Goal: Entertainment & Leisure: Browse casually

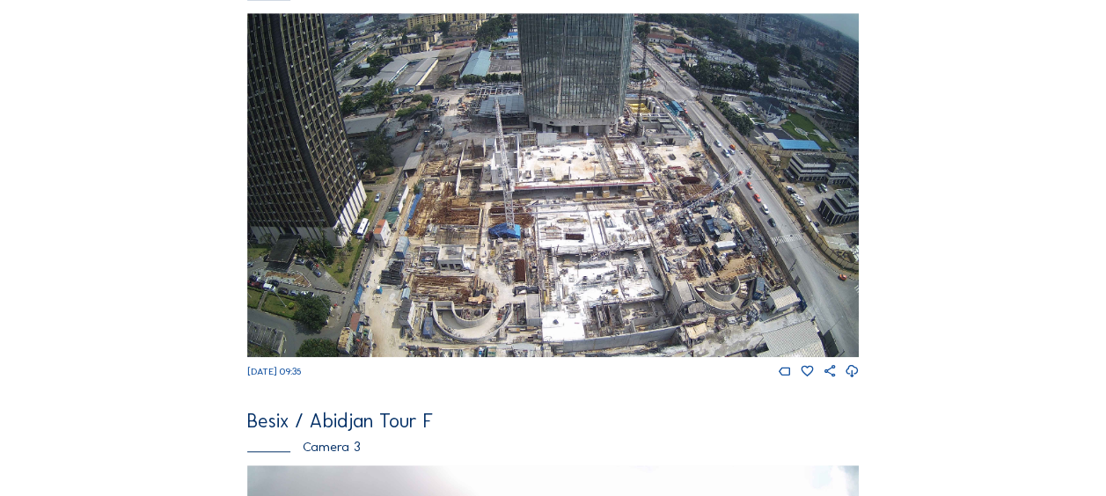
scroll to position [616, 0]
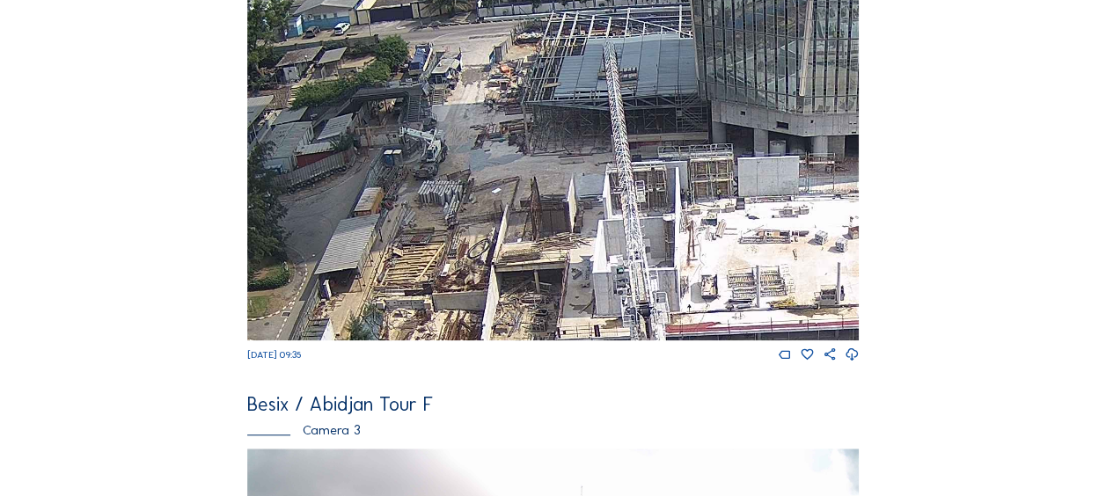
drag, startPoint x: 435, startPoint y: 59, endPoint x: 439, endPoint y: 173, distance: 114.4
click at [440, 172] on img at bounding box center [552, 168] width 611 height 344
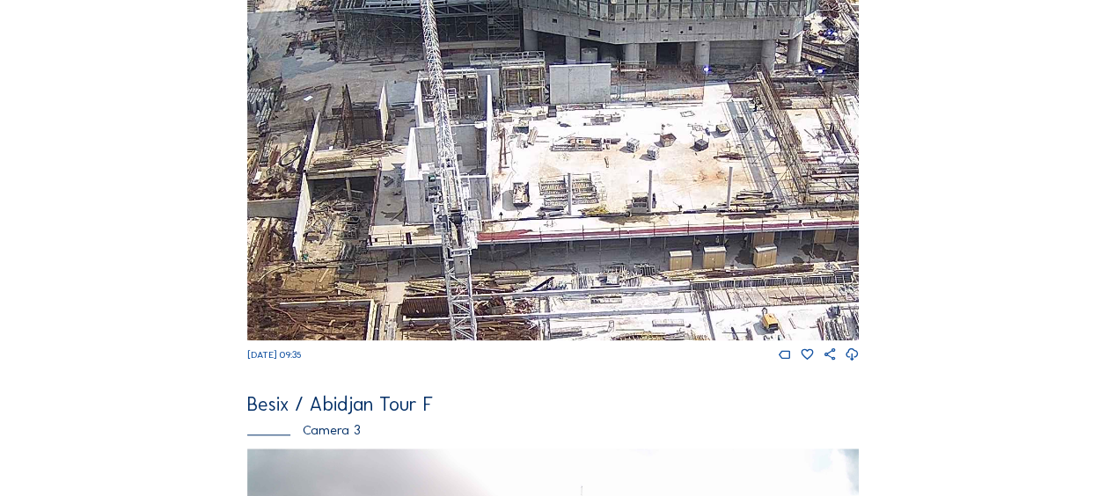
drag, startPoint x: 513, startPoint y: 268, endPoint x: 313, endPoint y: 172, distance: 221.5
click at [313, 172] on img at bounding box center [552, 168] width 611 height 344
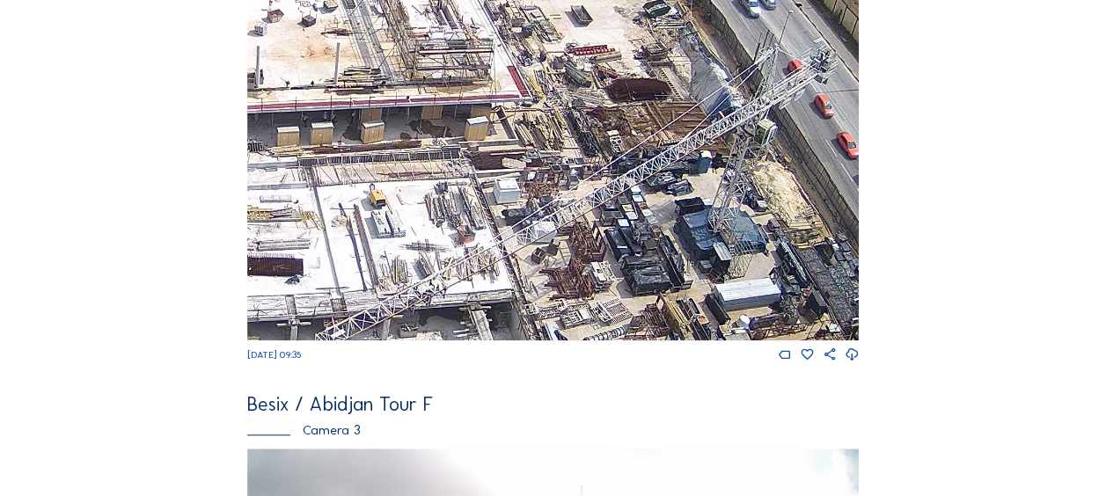
drag, startPoint x: 659, startPoint y: 294, endPoint x: 279, endPoint y: 173, distance: 398.7
click at [279, 173] on img at bounding box center [552, 168] width 611 height 344
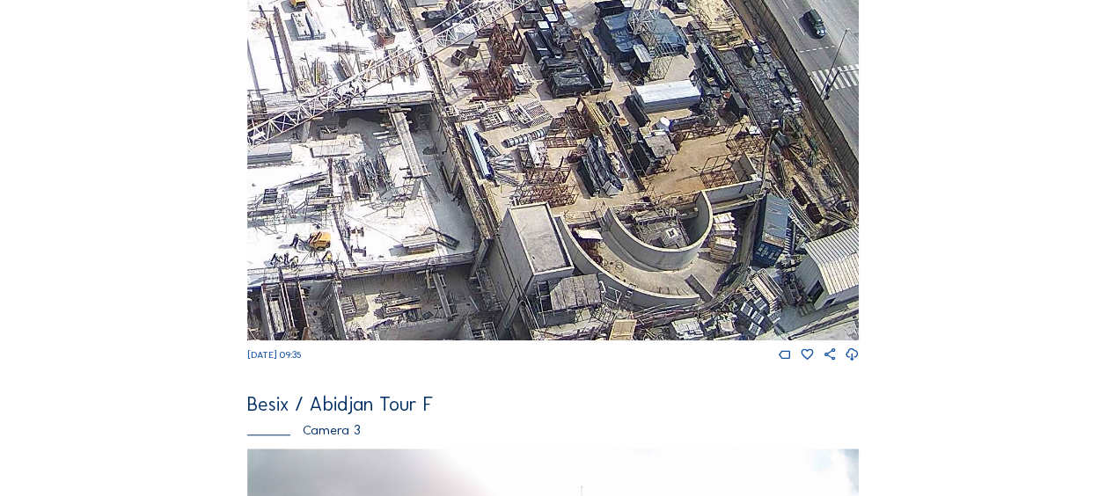
drag, startPoint x: 492, startPoint y: 260, endPoint x: 399, endPoint y: 40, distance: 237.7
click at [396, 37] on img at bounding box center [552, 168] width 611 height 344
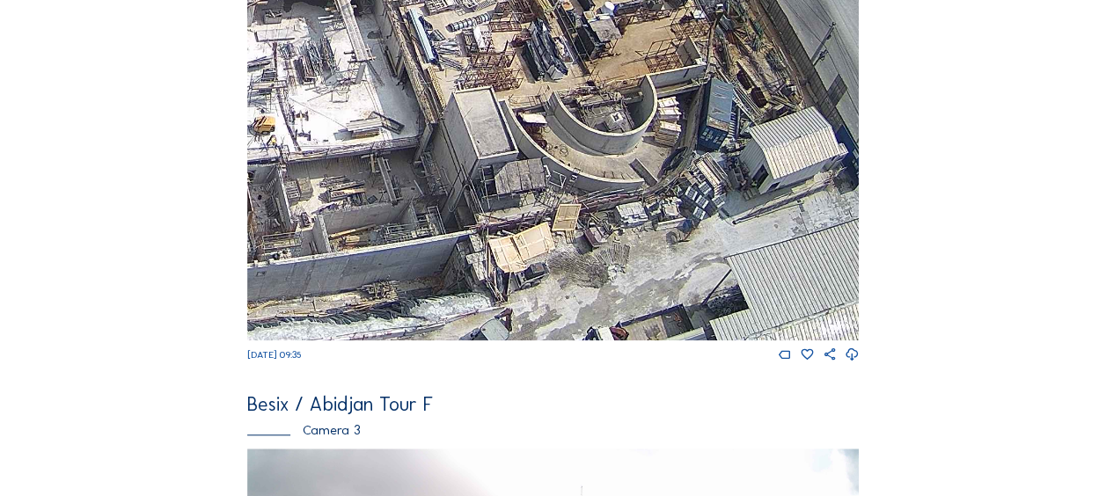
drag, startPoint x: 556, startPoint y: 289, endPoint x: 515, endPoint y: 132, distance: 161.7
click at [515, 132] on img at bounding box center [552, 168] width 611 height 344
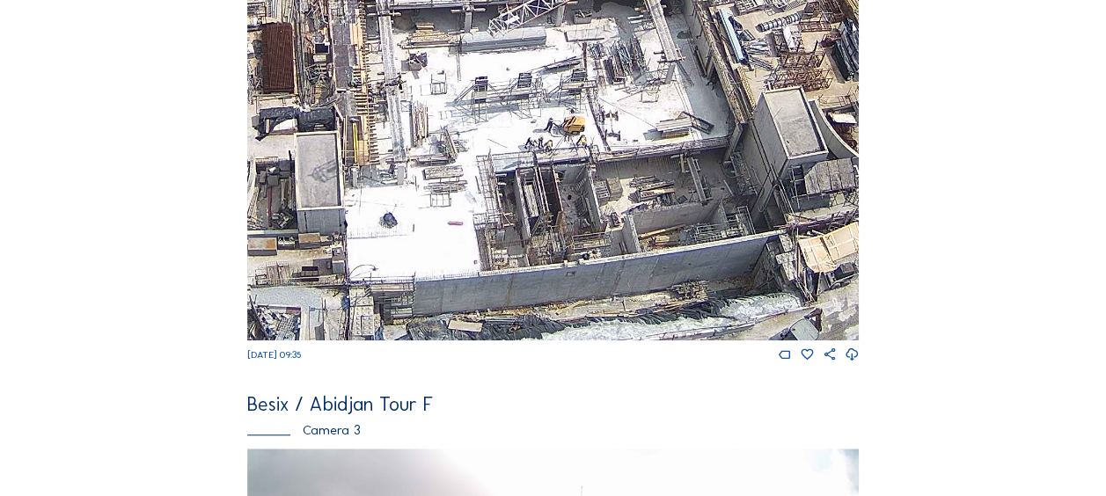
drag, startPoint x: 556, startPoint y: 281, endPoint x: 867, endPoint y: 211, distance: 319.3
click at [867, 211] on div "Feed Photo Show Map Search Fullscreen Besix / [GEOGRAPHIC_DATA] Tour F Camera 1…" at bounding box center [553, 165] width 830 height 1418
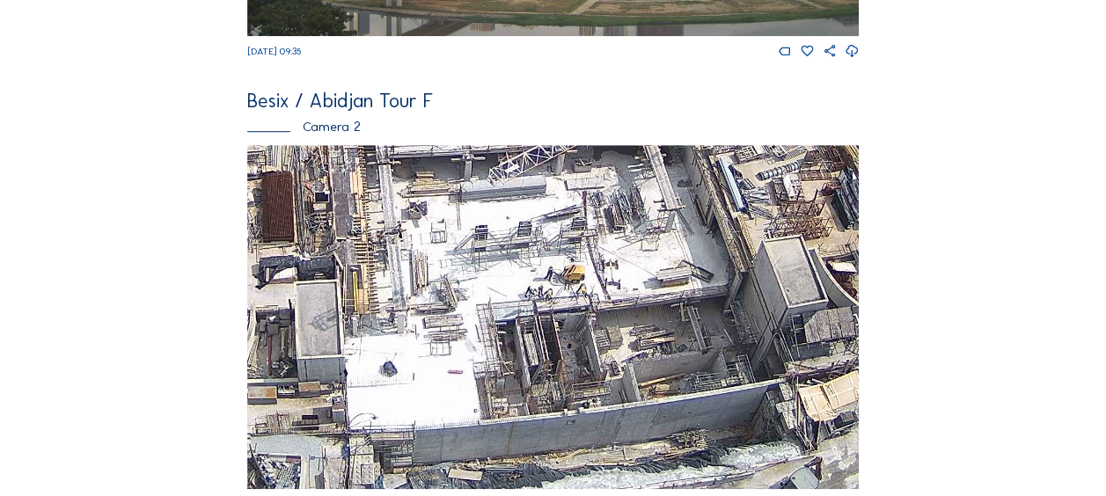
scroll to position [440, 0]
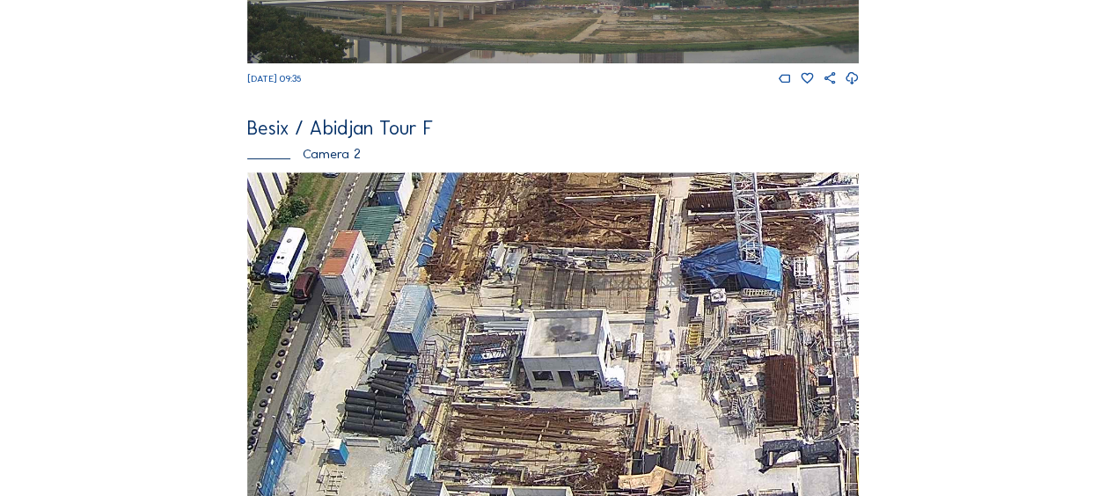
drag, startPoint x: 315, startPoint y: 348, endPoint x: 816, endPoint y: 404, distance: 504.5
click at [817, 405] on img at bounding box center [552, 344] width 611 height 344
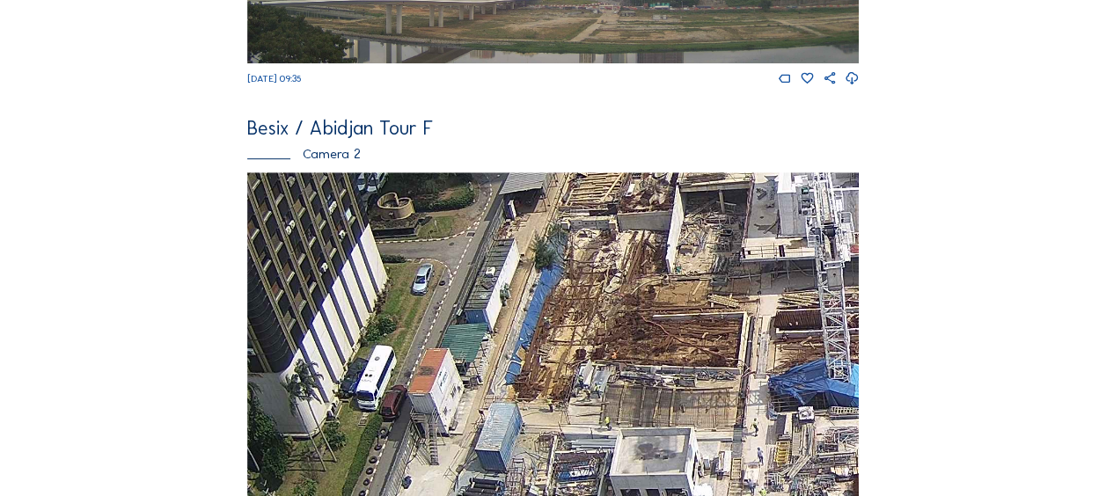
drag, startPoint x: 496, startPoint y: 274, endPoint x: 581, endPoint y: 375, distance: 131.1
click at [586, 392] on img at bounding box center [552, 344] width 611 height 344
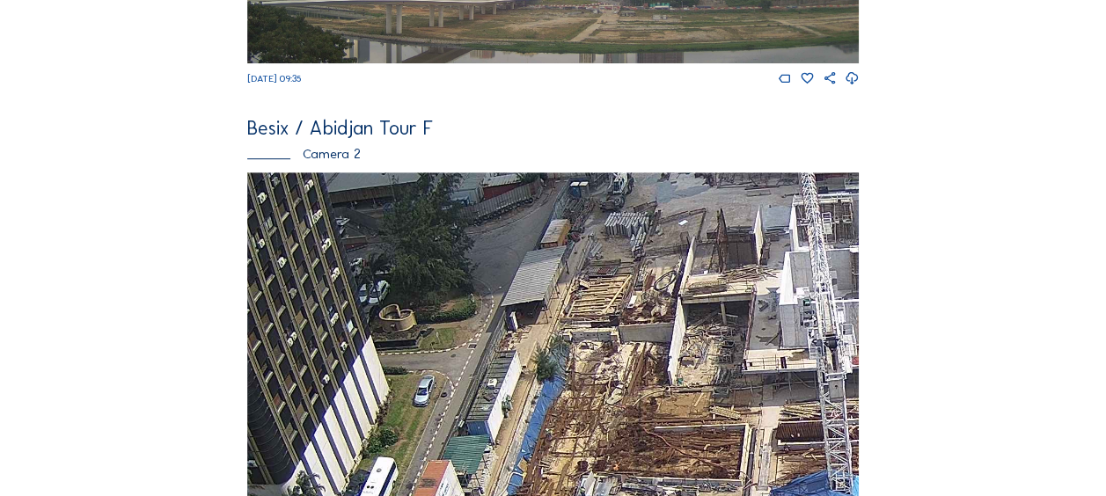
drag, startPoint x: 559, startPoint y: 289, endPoint x: 537, endPoint y: 366, distance: 80.2
click at [555, 423] on img at bounding box center [552, 344] width 611 height 344
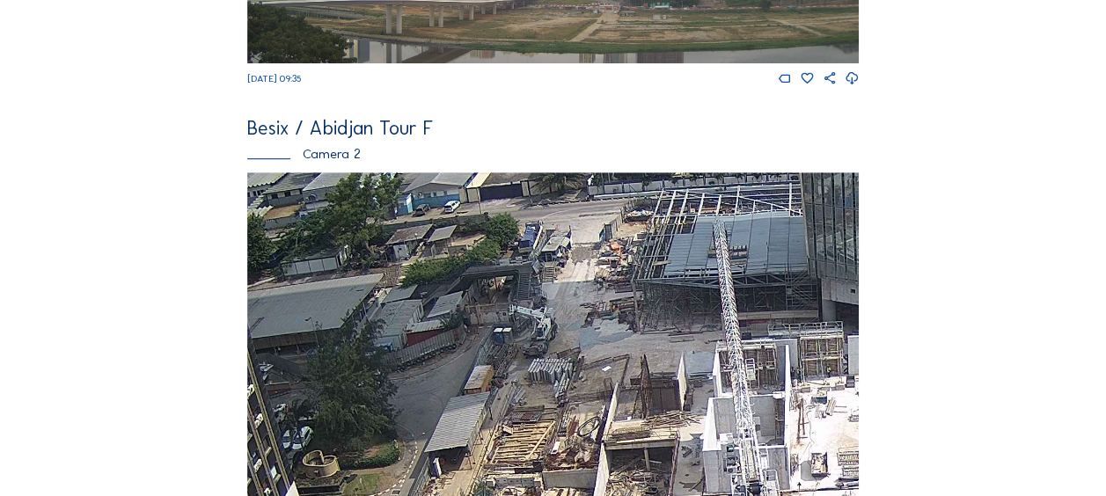
drag, startPoint x: 593, startPoint y: 252, endPoint x: 519, endPoint y: 375, distance: 142.9
click at [521, 377] on img at bounding box center [552, 344] width 611 height 344
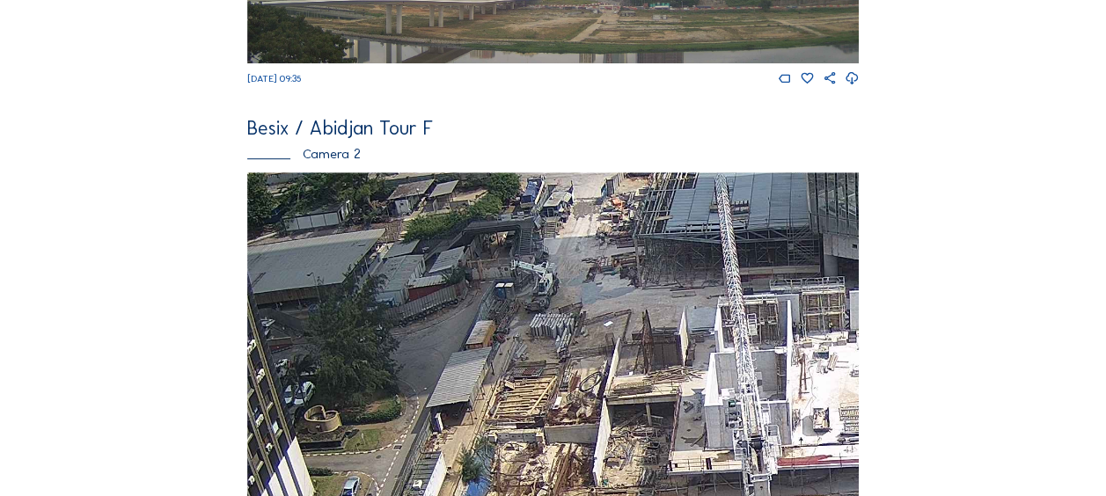
drag, startPoint x: 506, startPoint y: 388, endPoint x: 471, endPoint y: 219, distance: 172.5
click at [472, 219] on img at bounding box center [552, 344] width 611 height 344
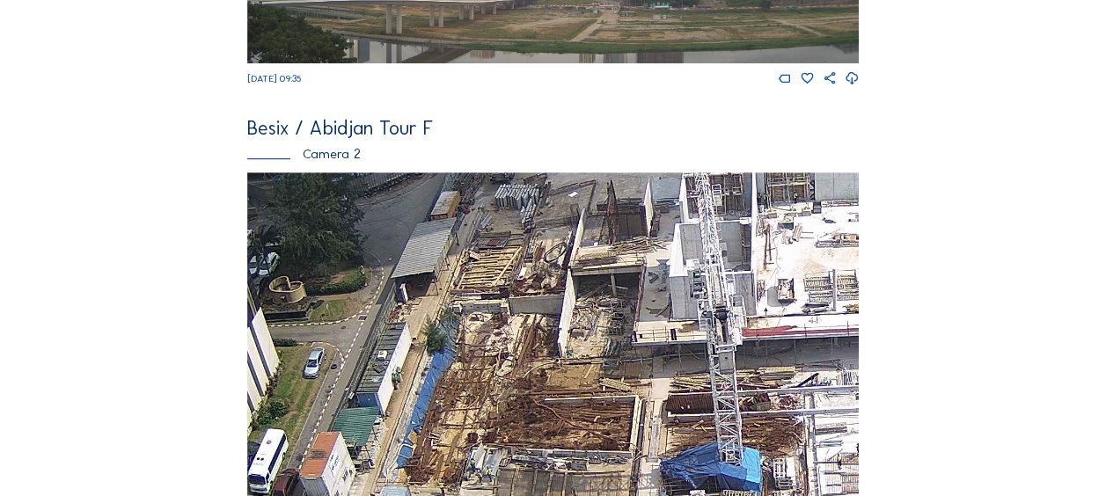
drag, startPoint x: 514, startPoint y: 369, endPoint x: 541, endPoint y: 157, distance: 214.6
click at [541, 157] on div "Besix / Abidjan Tour F Camera 2 [DATE] 09:35" at bounding box center [552, 329] width 611 height 420
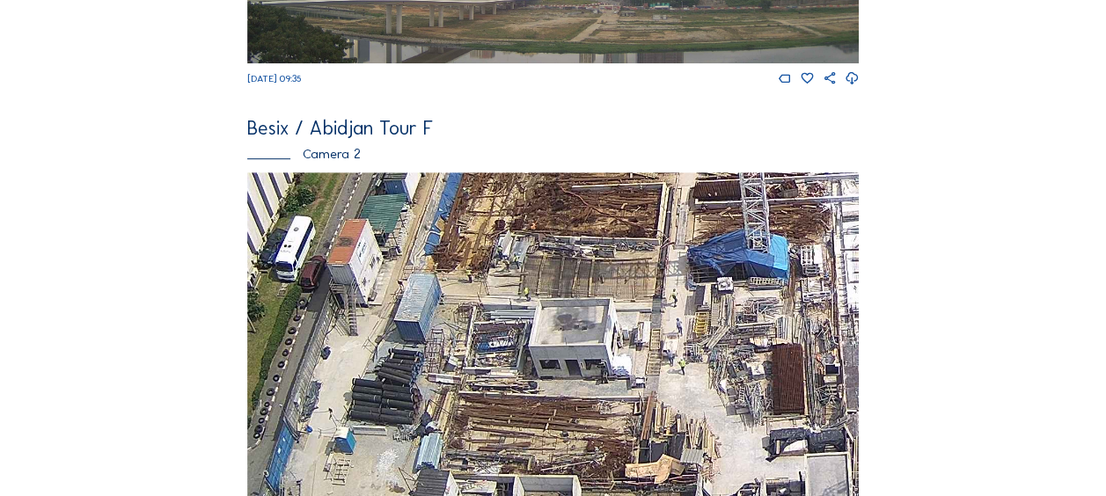
drag, startPoint x: 510, startPoint y: 400, endPoint x: 539, endPoint y: 209, distance: 193.1
click at [539, 209] on img at bounding box center [552, 344] width 611 height 344
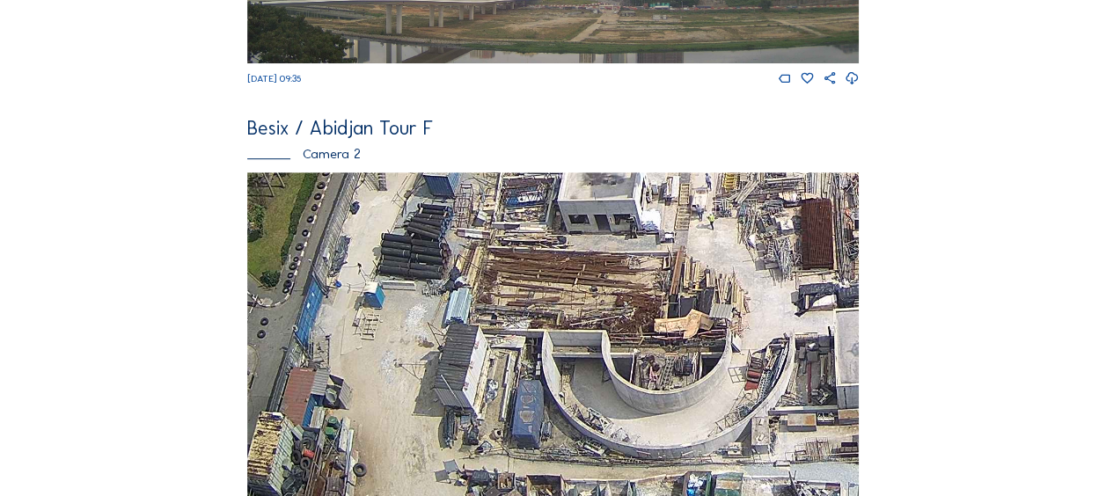
drag, startPoint x: 491, startPoint y: 344, endPoint x: 495, endPoint y: 336, distance: 9.1
click at [495, 336] on img at bounding box center [552, 344] width 611 height 344
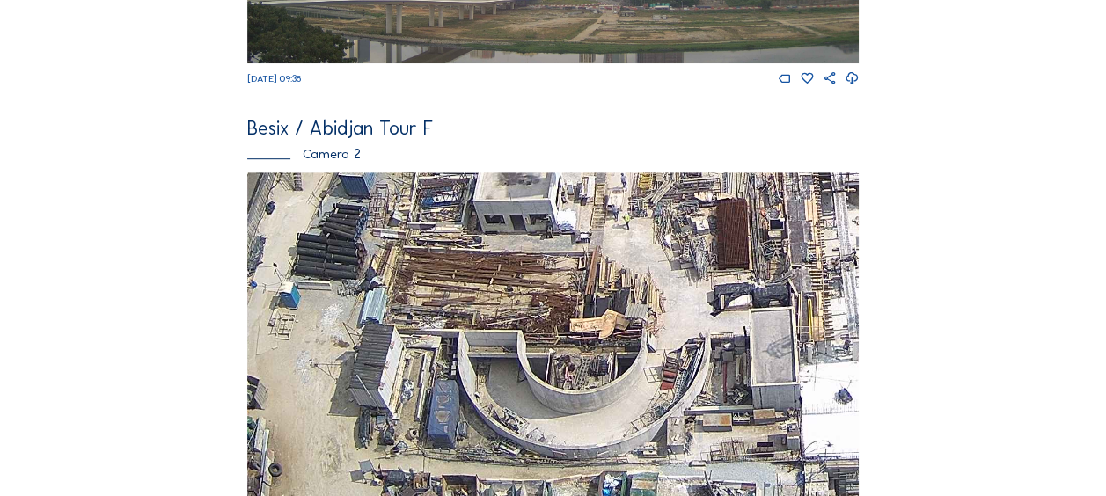
drag, startPoint x: 545, startPoint y: 398, endPoint x: 376, endPoint y: 348, distance: 175.9
click at [373, 347] on img at bounding box center [552, 344] width 611 height 344
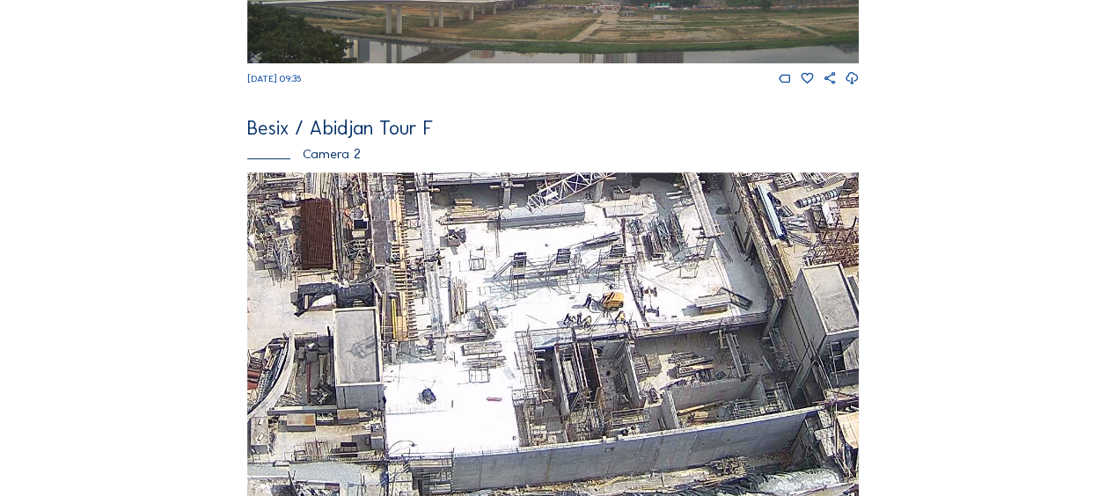
drag, startPoint x: 452, startPoint y: 343, endPoint x: 246, endPoint y: 301, distance: 210.1
click at [236, 296] on div "Feed Photo Show Map Search Fullscreen Besix / [GEOGRAPHIC_DATA] Tour F Camera 1…" at bounding box center [553, 341] width 830 height 1418
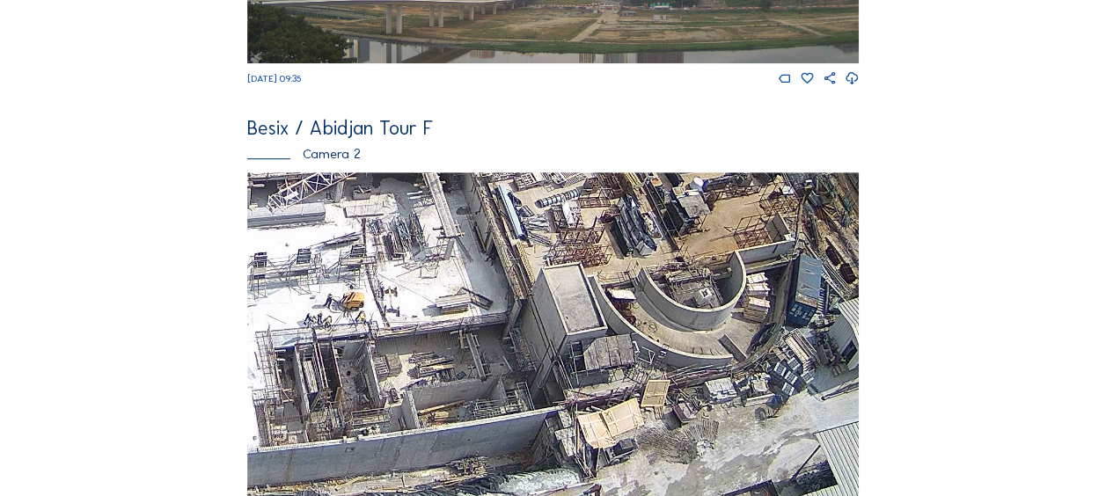
drag, startPoint x: 643, startPoint y: 368, endPoint x: 327, endPoint y: 319, distance: 319.5
click at [325, 318] on img at bounding box center [552, 344] width 611 height 344
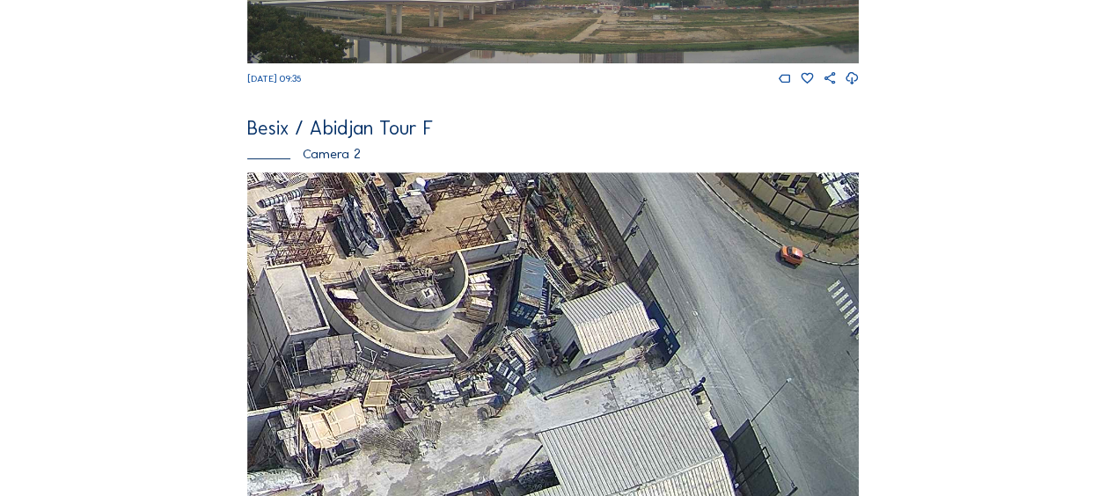
drag, startPoint x: 649, startPoint y: 354, endPoint x: 489, endPoint y: 319, distance: 163.7
click at [489, 319] on img at bounding box center [552, 344] width 611 height 344
drag, startPoint x: 475, startPoint y: 296, endPoint x: 373, endPoint y: 252, distance: 111.1
click at [359, 216] on img at bounding box center [552, 344] width 611 height 344
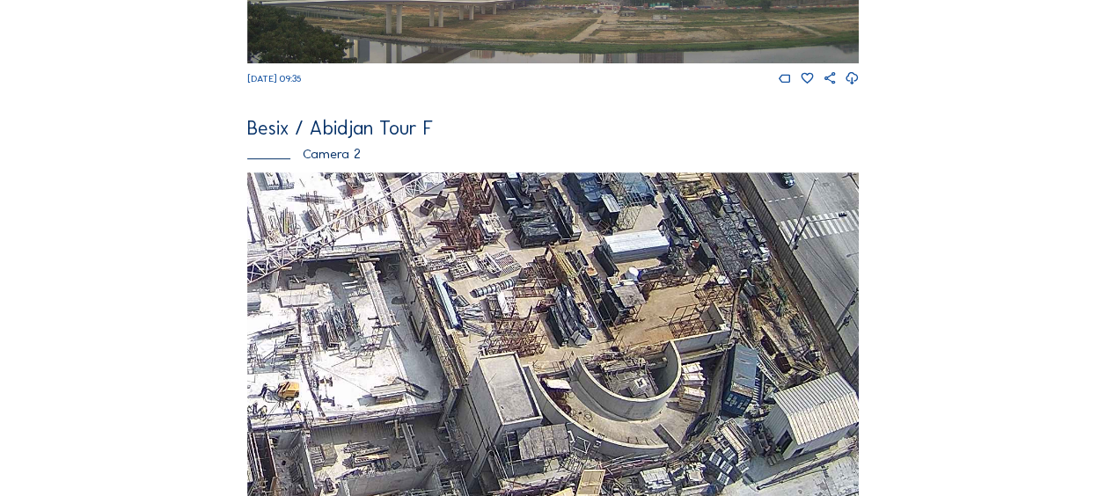
drag, startPoint x: 399, startPoint y: 305, endPoint x: 615, endPoint y: 396, distance: 233.8
click at [615, 396] on img at bounding box center [552, 344] width 611 height 344
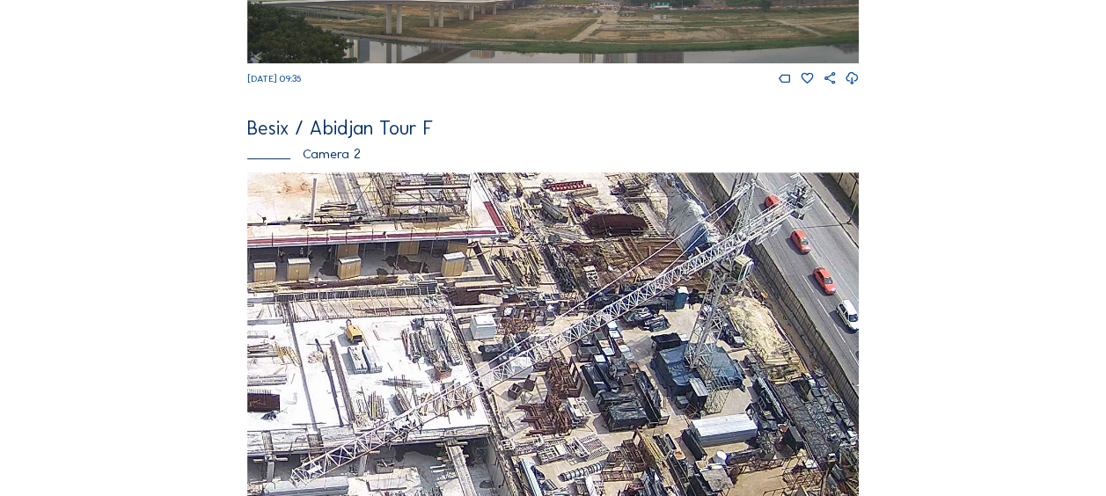
drag, startPoint x: 450, startPoint y: 252, endPoint x: 536, endPoint y: 435, distance: 201.9
click at [536, 435] on img at bounding box center [552, 344] width 611 height 344
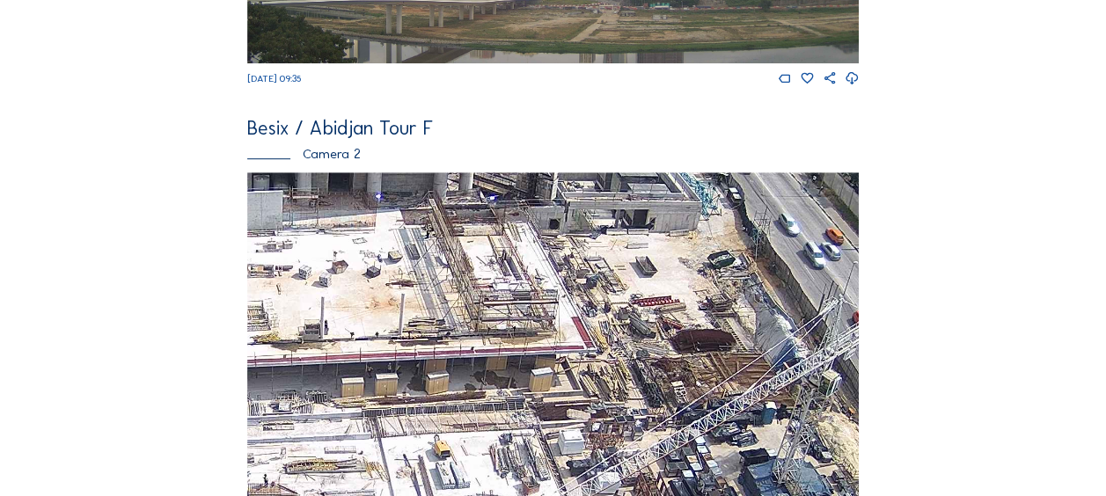
drag, startPoint x: 428, startPoint y: 303, endPoint x: 530, endPoint y: 442, distance: 172.4
click at [530, 442] on img at bounding box center [552, 344] width 611 height 344
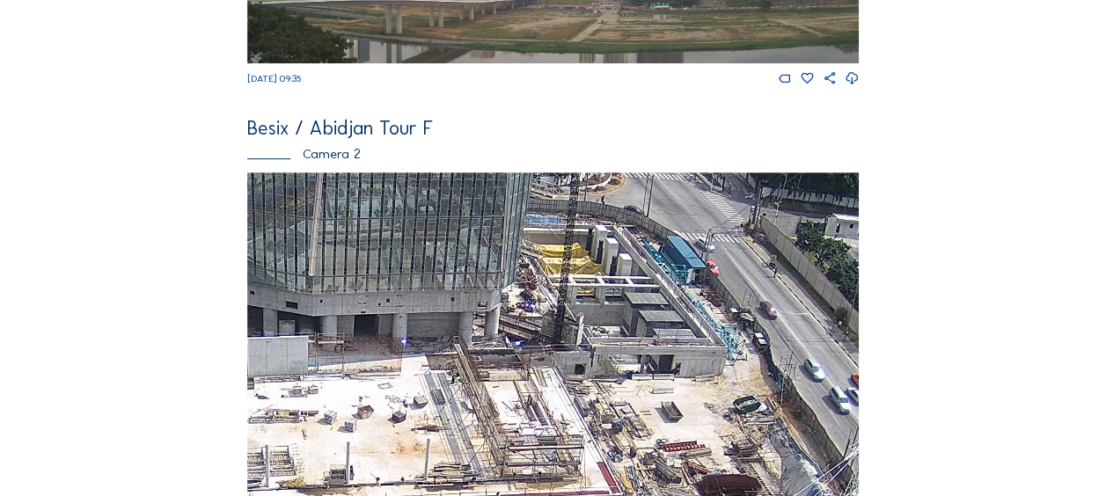
drag, startPoint x: 512, startPoint y: 303, endPoint x: 545, endPoint y: 438, distance: 139.5
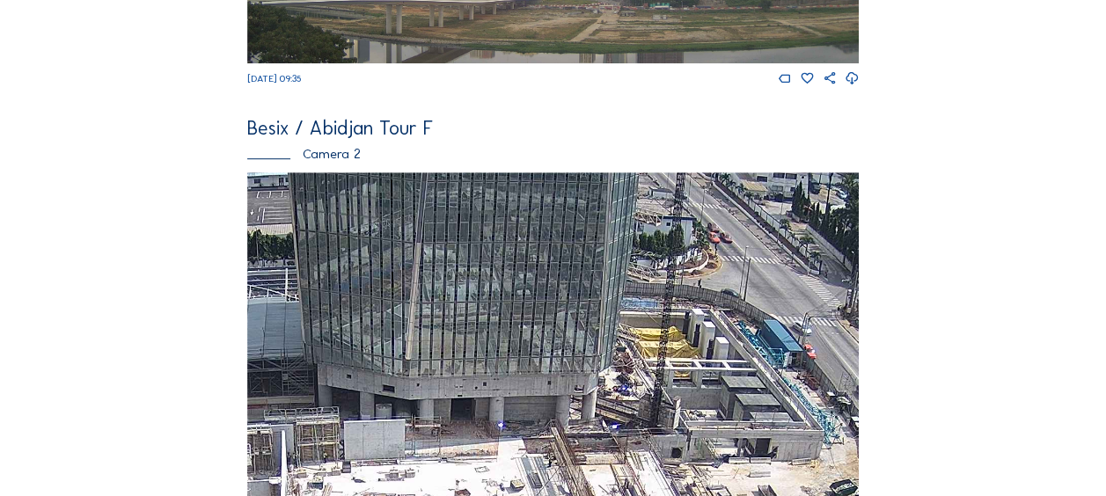
drag, startPoint x: 498, startPoint y: 359, endPoint x: 716, endPoint y: 366, distance: 218.3
click at [727, 371] on img at bounding box center [552, 344] width 611 height 344
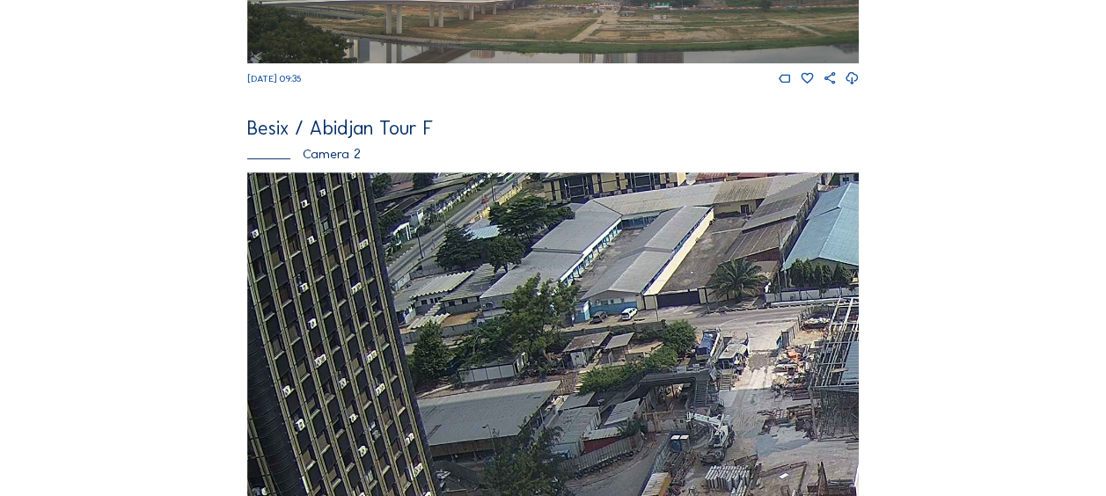
drag, startPoint x: 878, startPoint y: 352, endPoint x: 1061, endPoint y: 355, distance: 183.0
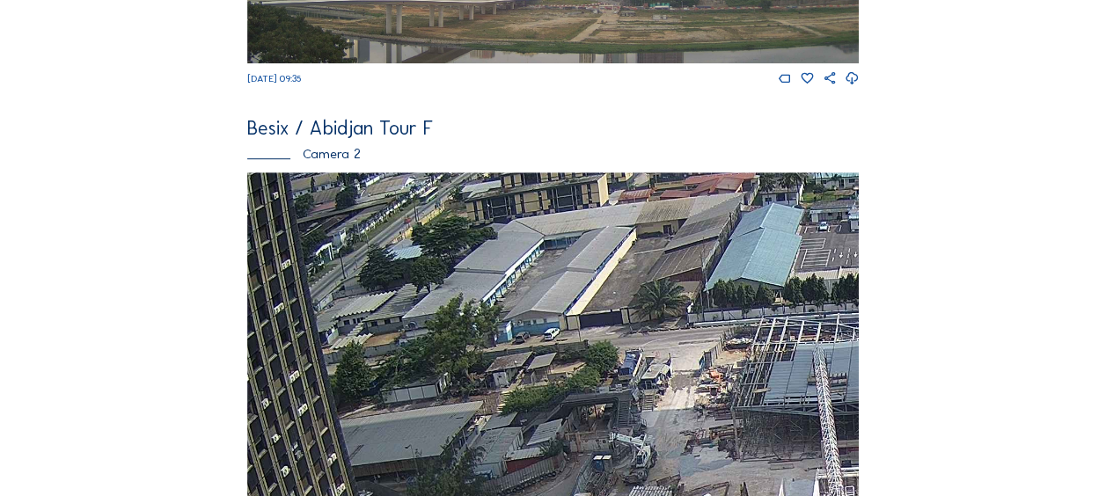
drag, startPoint x: 753, startPoint y: 388, endPoint x: 672, endPoint y: 410, distance: 83.9
click at [672, 410] on img at bounding box center [552, 344] width 611 height 344
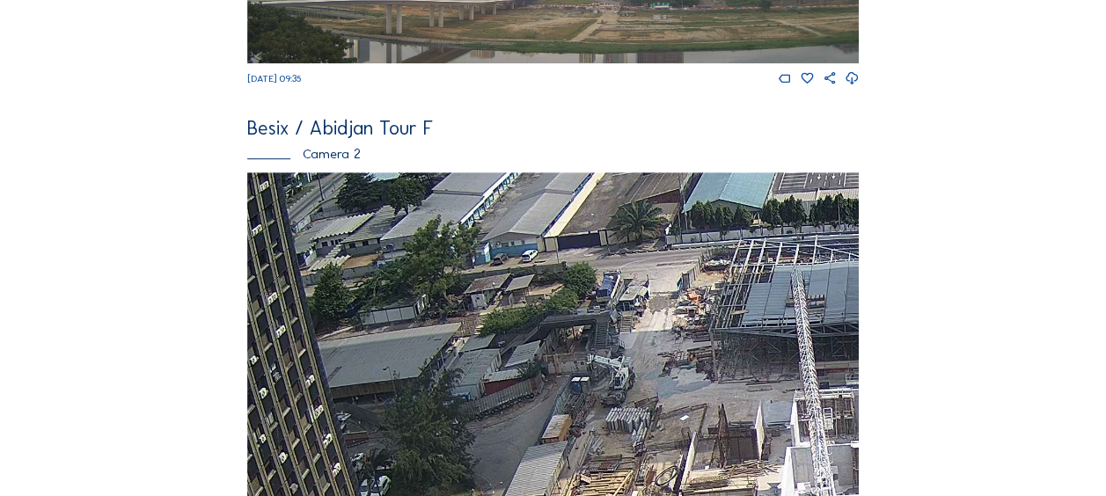
drag, startPoint x: 667, startPoint y: 408, endPoint x: 635, endPoint y: 254, distance: 157.2
click at [635, 254] on img at bounding box center [552, 344] width 611 height 344
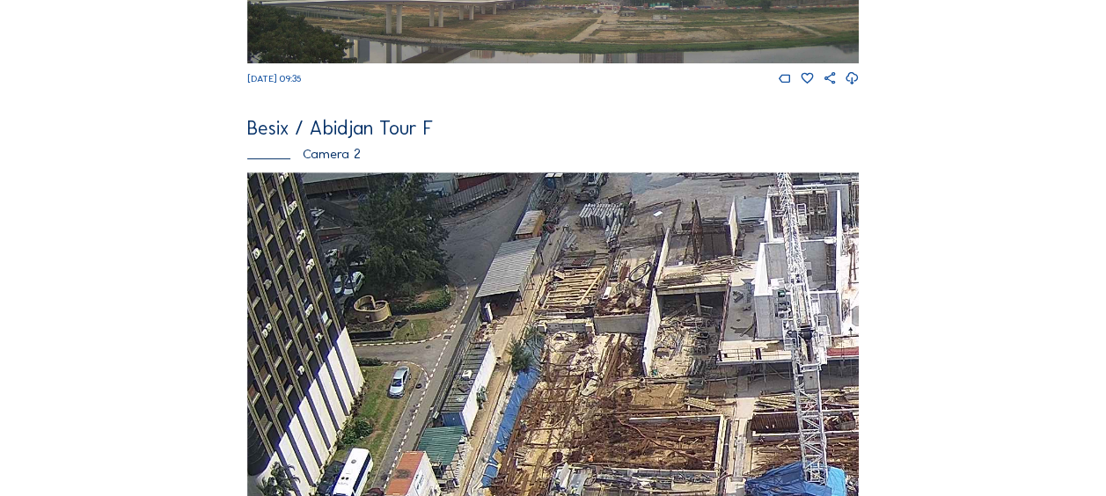
drag, startPoint x: 603, startPoint y: 327, endPoint x: 616, endPoint y: 246, distance: 82.0
click at [616, 246] on img at bounding box center [552, 344] width 611 height 344
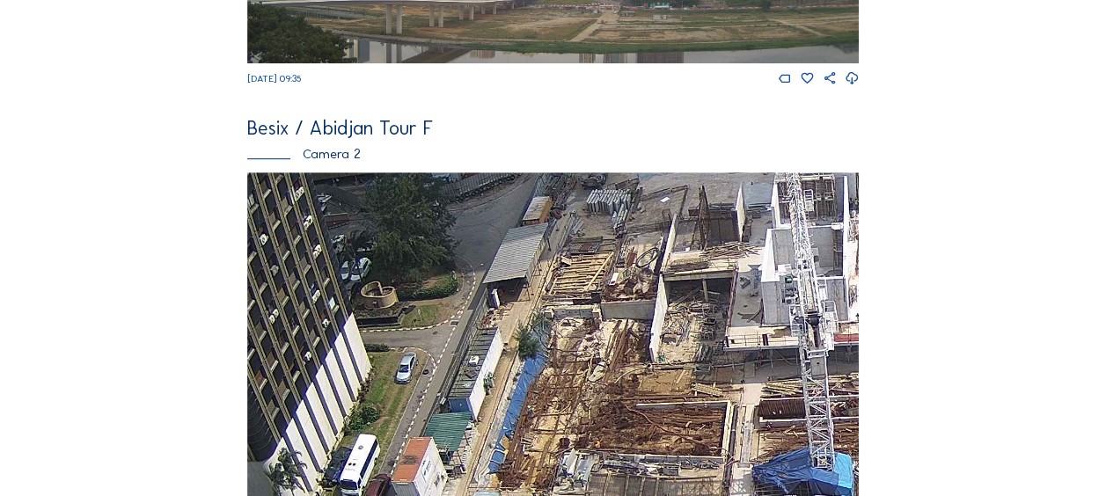
drag, startPoint x: 523, startPoint y: 410, endPoint x: 557, endPoint y: 215, distance: 198.1
click at [559, 215] on img at bounding box center [552, 344] width 611 height 344
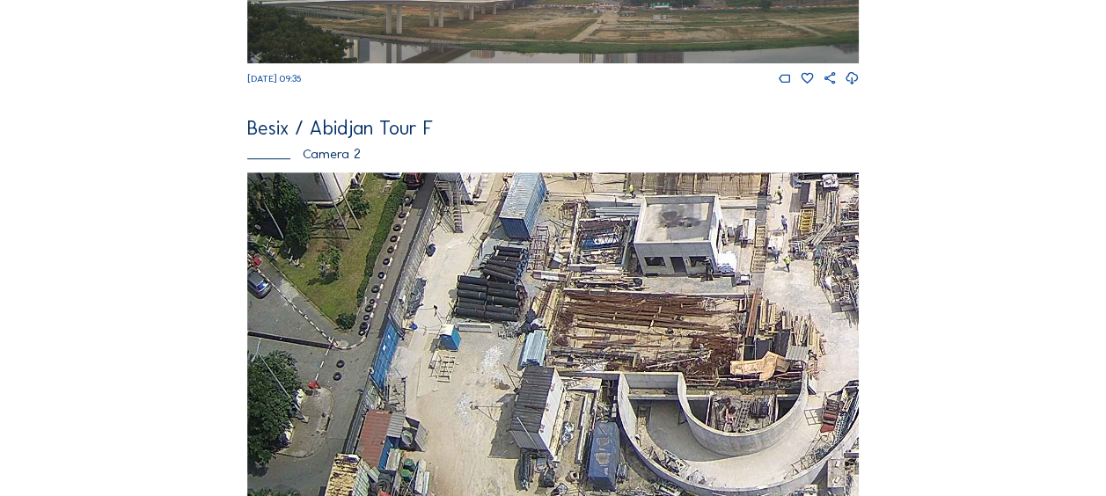
drag, startPoint x: 549, startPoint y: 340, endPoint x: 545, endPoint y: 322, distance: 18.8
click at [572, 217] on img at bounding box center [552, 344] width 611 height 344
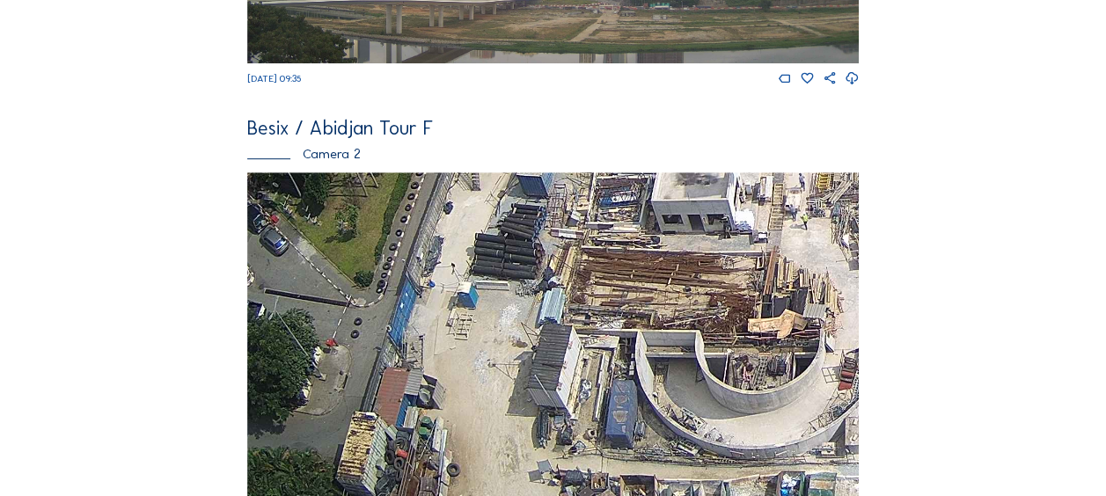
drag, startPoint x: 523, startPoint y: 415, endPoint x: 548, endPoint y: 299, distance: 118.9
click at [548, 299] on img at bounding box center [552, 344] width 611 height 344
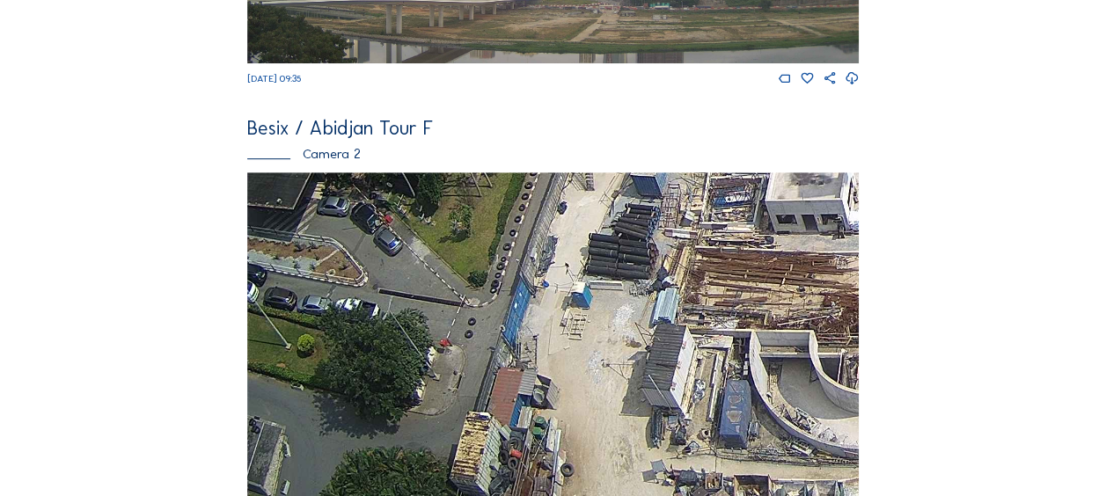
drag, startPoint x: 598, startPoint y: 370, endPoint x: 738, endPoint y: 227, distance: 200.3
click at [738, 227] on img at bounding box center [552, 344] width 611 height 344
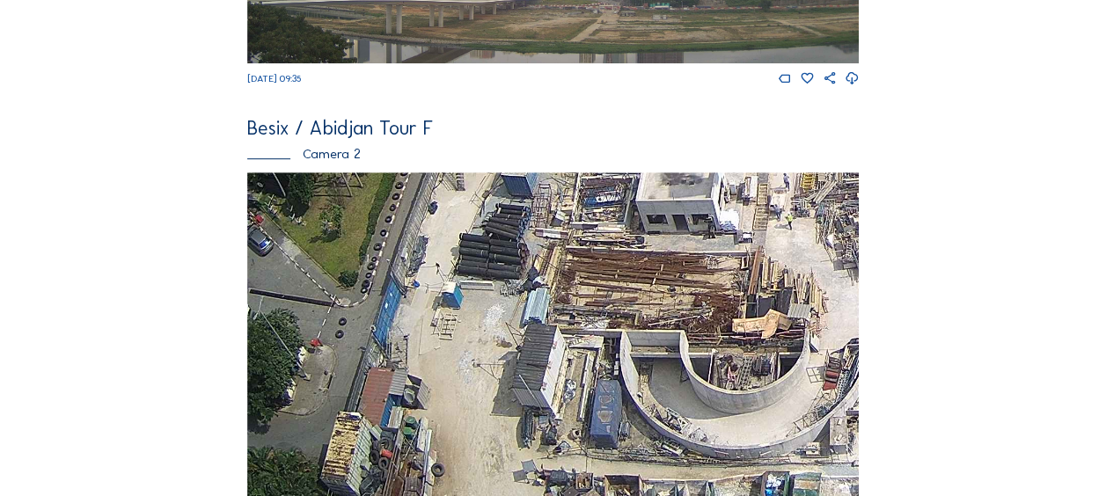
drag, startPoint x: 737, startPoint y: 369, endPoint x: 610, endPoint y: 336, distance: 130.8
click at [610, 336] on img at bounding box center [552, 344] width 611 height 344
drag, startPoint x: 663, startPoint y: 369, endPoint x: 560, endPoint y: 313, distance: 116.9
click at [560, 313] on img at bounding box center [552, 344] width 611 height 344
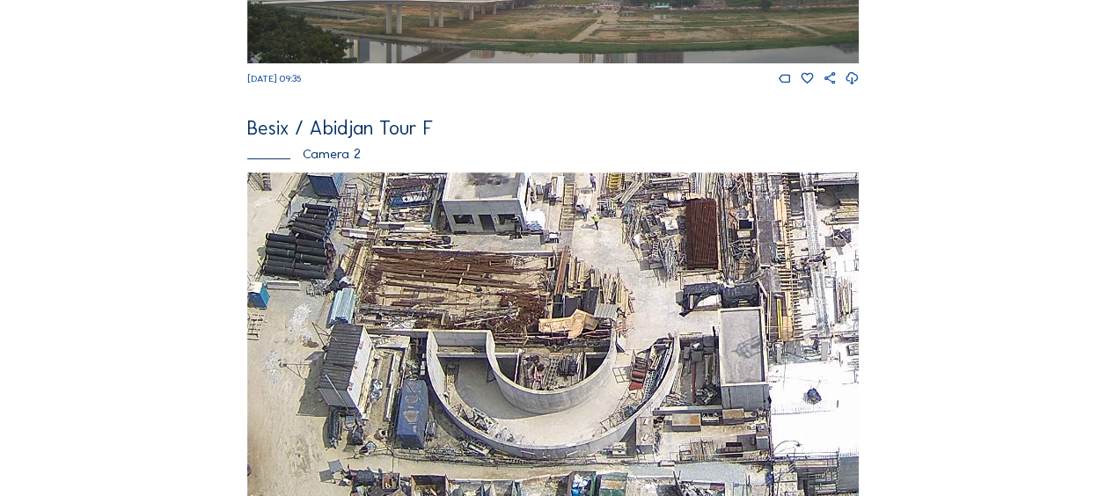
drag, startPoint x: 640, startPoint y: 377, endPoint x: 549, endPoint y: 345, distance: 96.0
click at [549, 345] on img at bounding box center [552, 344] width 611 height 344
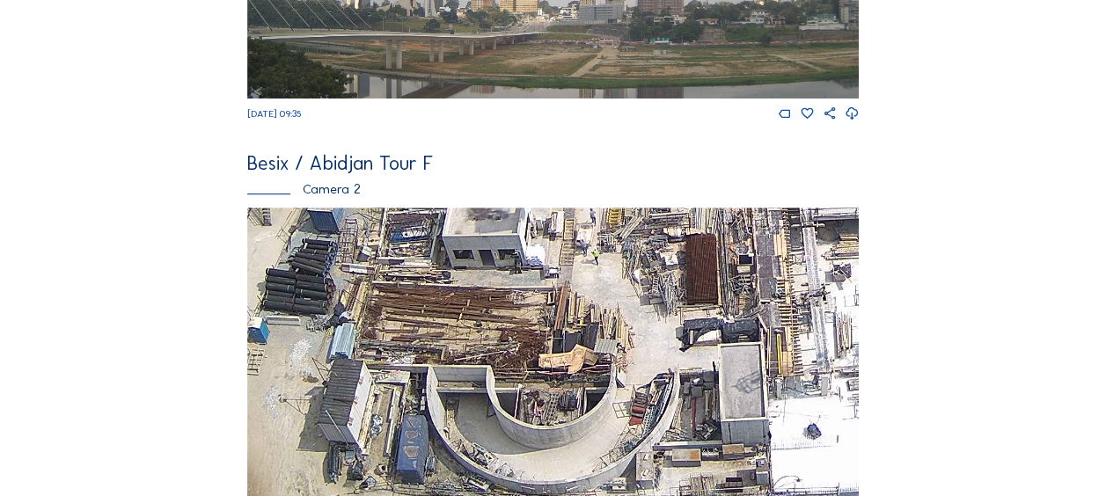
scroll to position [352, 0]
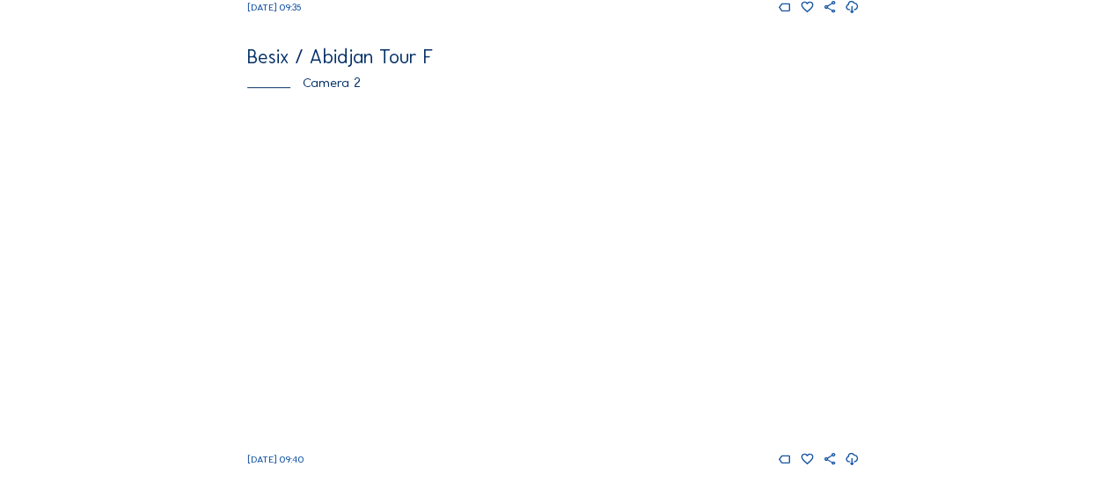
scroll to position [528, 0]
